Goal: Transaction & Acquisition: Purchase product/service

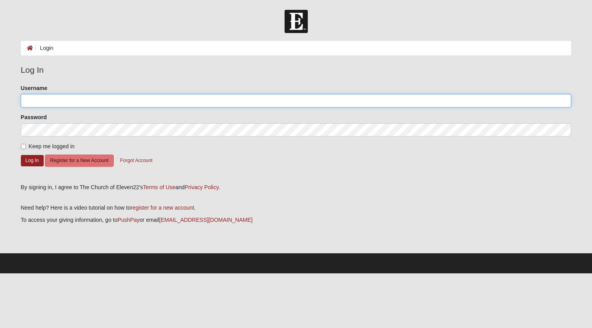
click at [223, 94] on input "Username" at bounding box center [296, 100] width 550 height 13
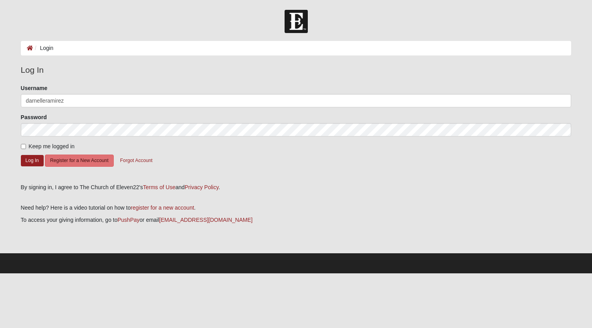
type input "darnelleramirez"
click at [21, 155] on button "Log In" at bounding box center [32, 160] width 23 height 11
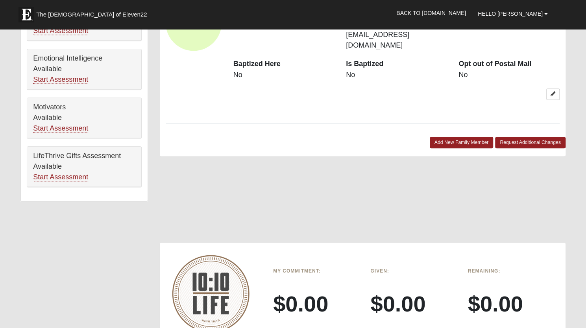
scroll to position [557, 0]
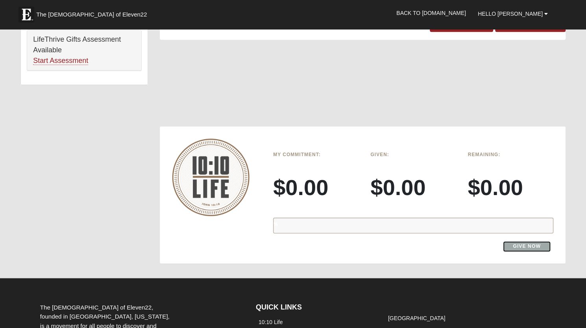
click at [526, 241] on link "Give Now" at bounding box center [527, 246] width 48 height 11
